Goal: Information Seeking & Learning: Learn about a topic

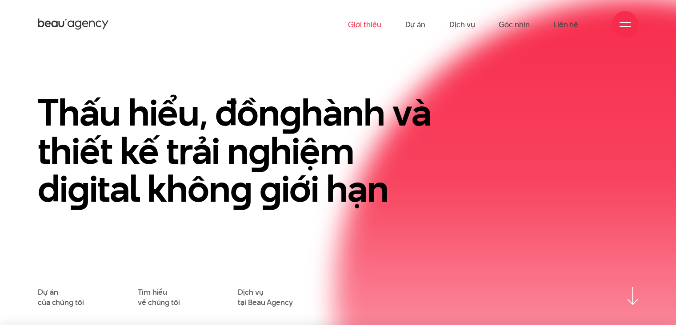
click at [368, 26] on link "Giới thiệu" at bounding box center [364, 24] width 33 height 49
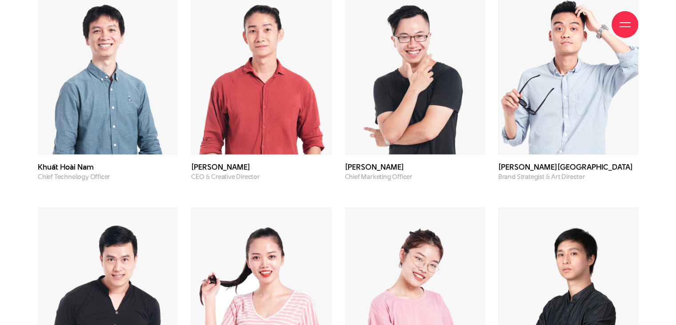
scroll to position [2490, 0]
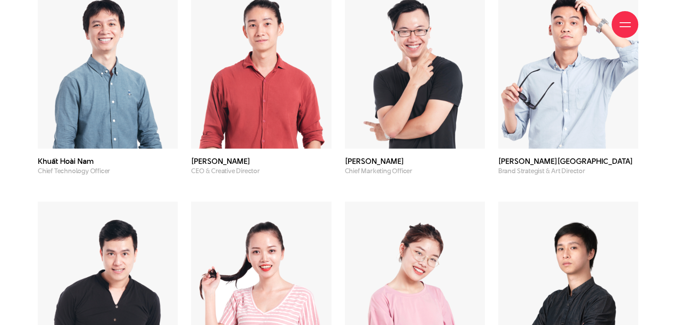
click at [318, 76] on img at bounding box center [261, 64] width 140 height 168
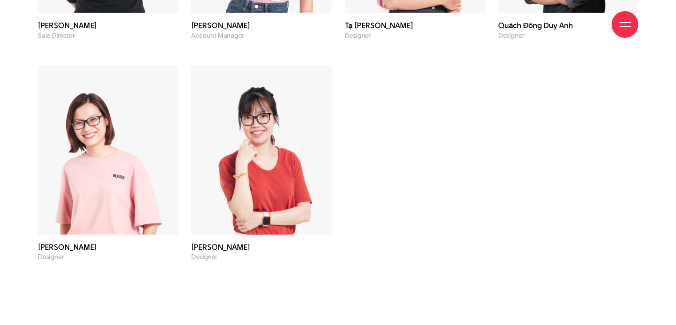
scroll to position [3097, 0]
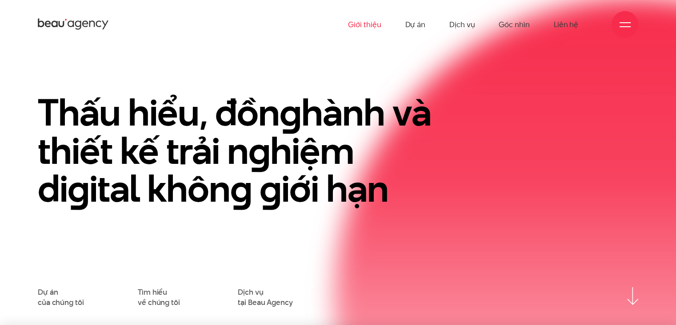
click at [368, 25] on link "Giới thiệu" at bounding box center [364, 24] width 33 height 49
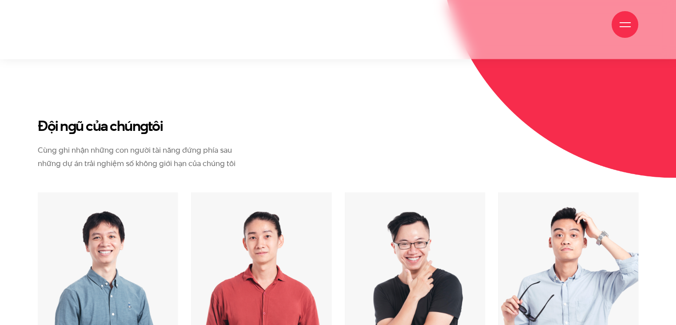
scroll to position [2296, 0]
